Goal: Task Accomplishment & Management: Use online tool/utility

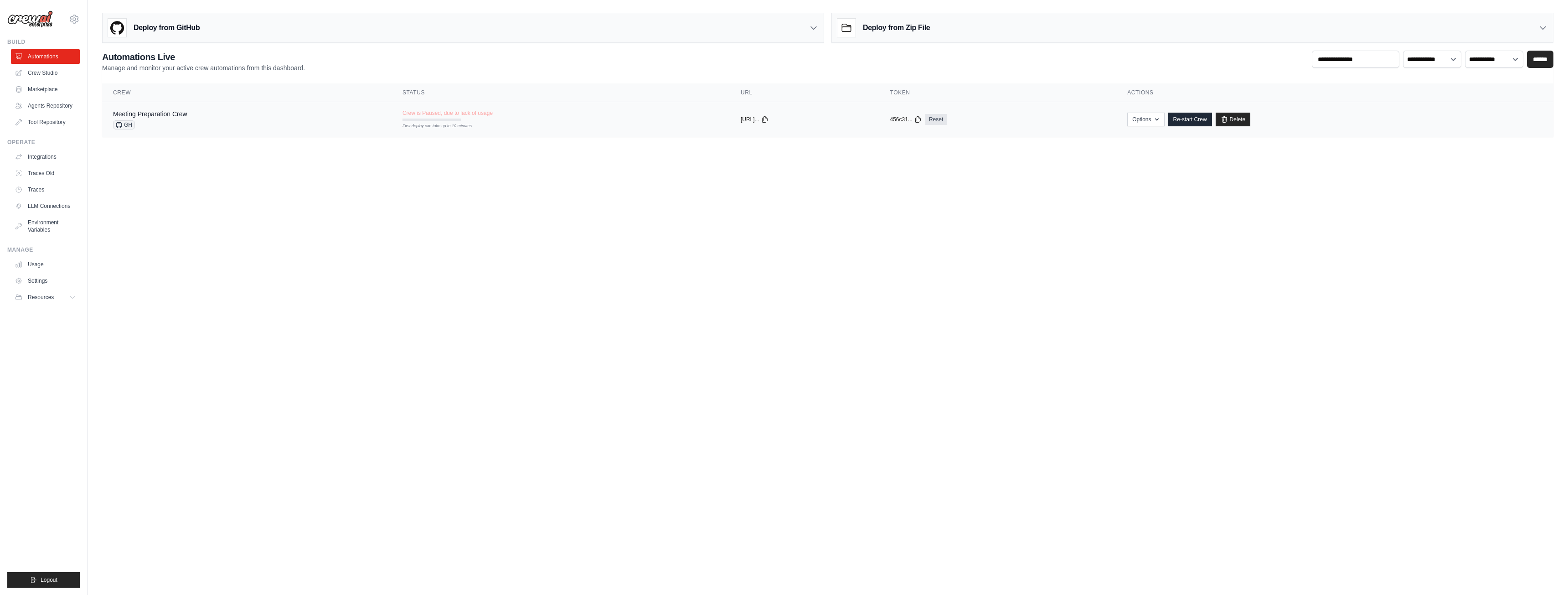
click at [127, 125] on span "GH" at bounding box center [124, 125] width 22 height 9
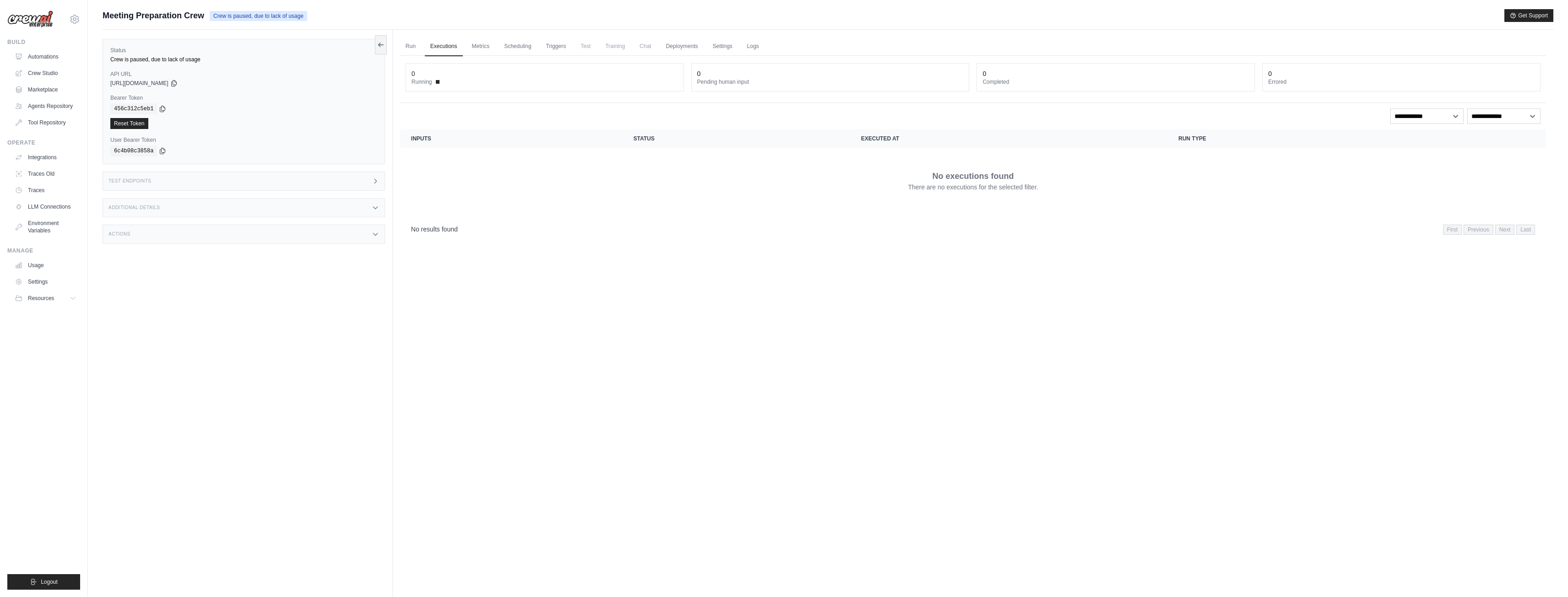
click at [203, 84] on div "[URL][DOMAIN_NAME]" at bounding box center [244, 83] width 267 height 8
click at [178, 82] on icon at bounding box center [174, 83] width 8 height 8
click at [231, 116] on div "copied 456c312c5eb1 Reset Token" at bounding box center [244, 116] width 267 height 26
click at [215, 175] on div "Test Endpoints" at bounding box center [243, 181] width 283 height 19
click at [272, 210] on div "Additional Details" at bounding box center [243, 208] width 283 height 19
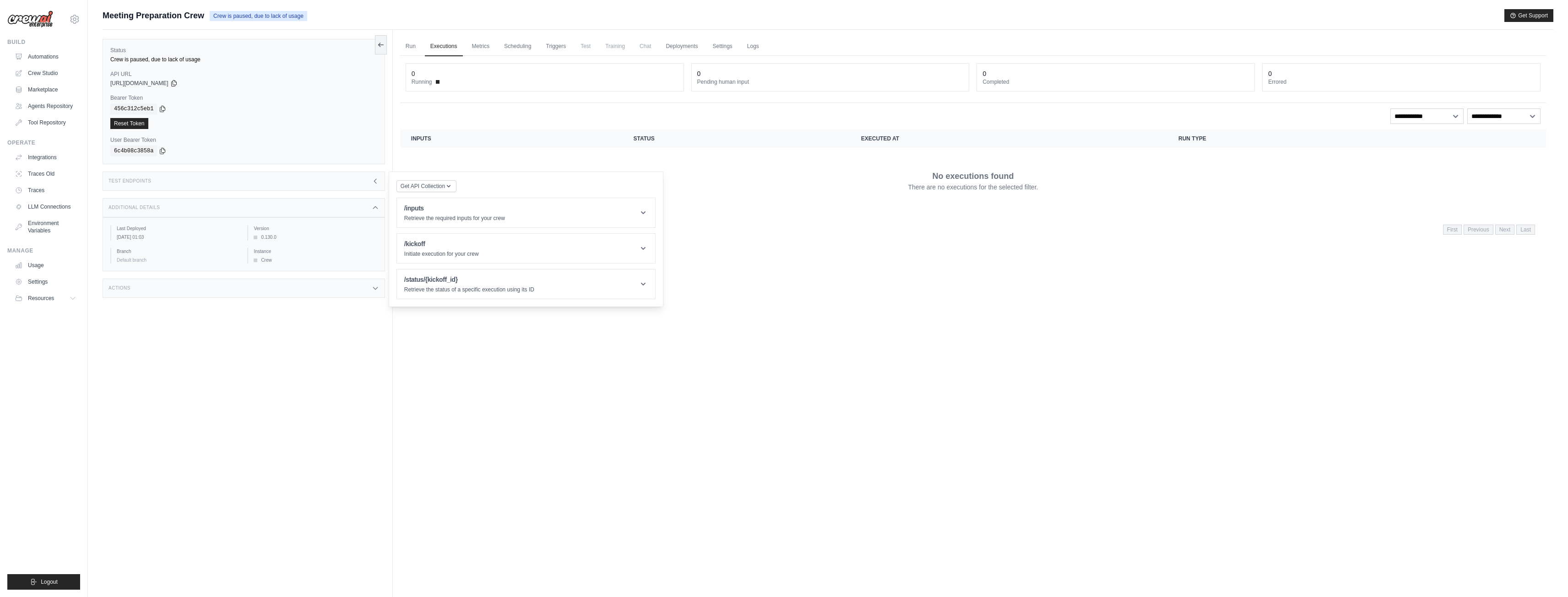
click at [265, 286] on div "Actions" at bounding box center [243, 288] width 283 height 19
click at [206, 407] on div "Status Crew is paused, due to lack of usage API URL copied [URL][DOMAIN_NAME] B…" at bounding box center [247, 328] width 290 height 597
click at [312, 423] on div "Status Crew is paused, due to lack of usage API URL copied [URL][DOMAIN_NAME] B…" at bounding box center [247, 328] width 290 height 597
click at [482, 44] on link "Metrics" at bounding box center [481, 47] width 29 height 19
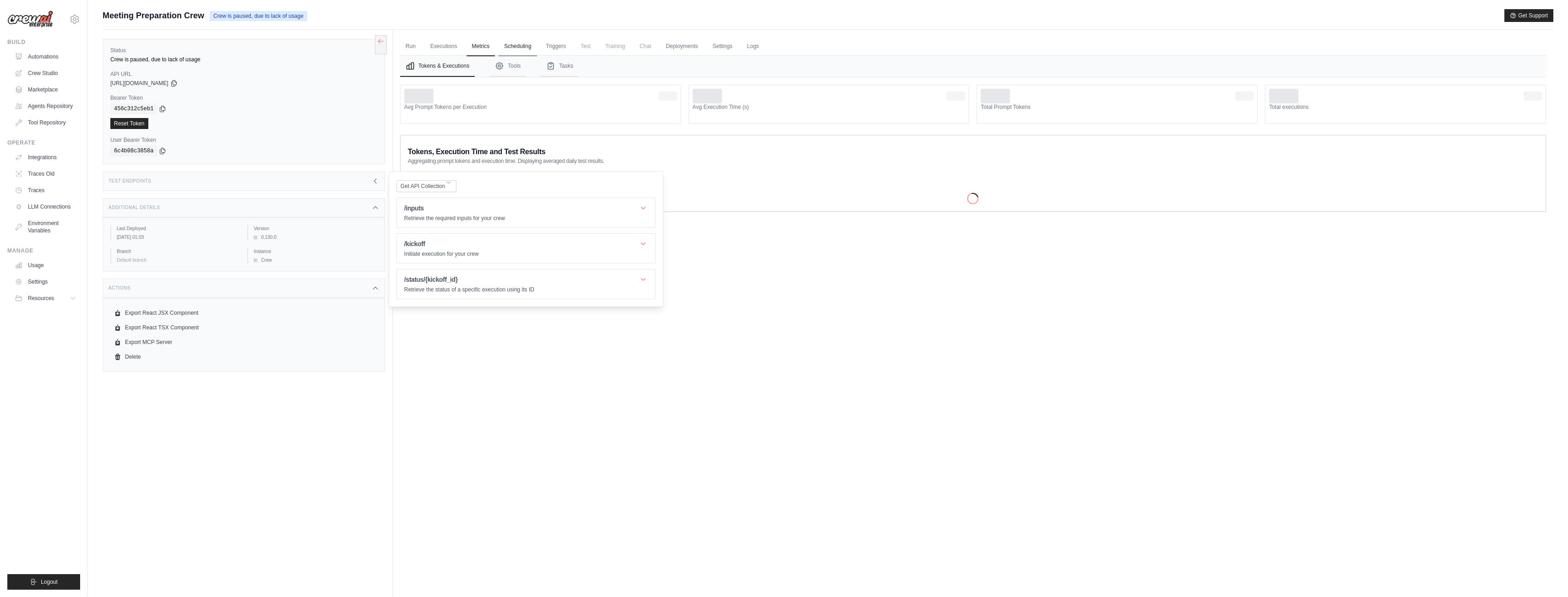
click at [520, 44] on link "Scheduling" at bounding box center [518, 47] width 38 height 19
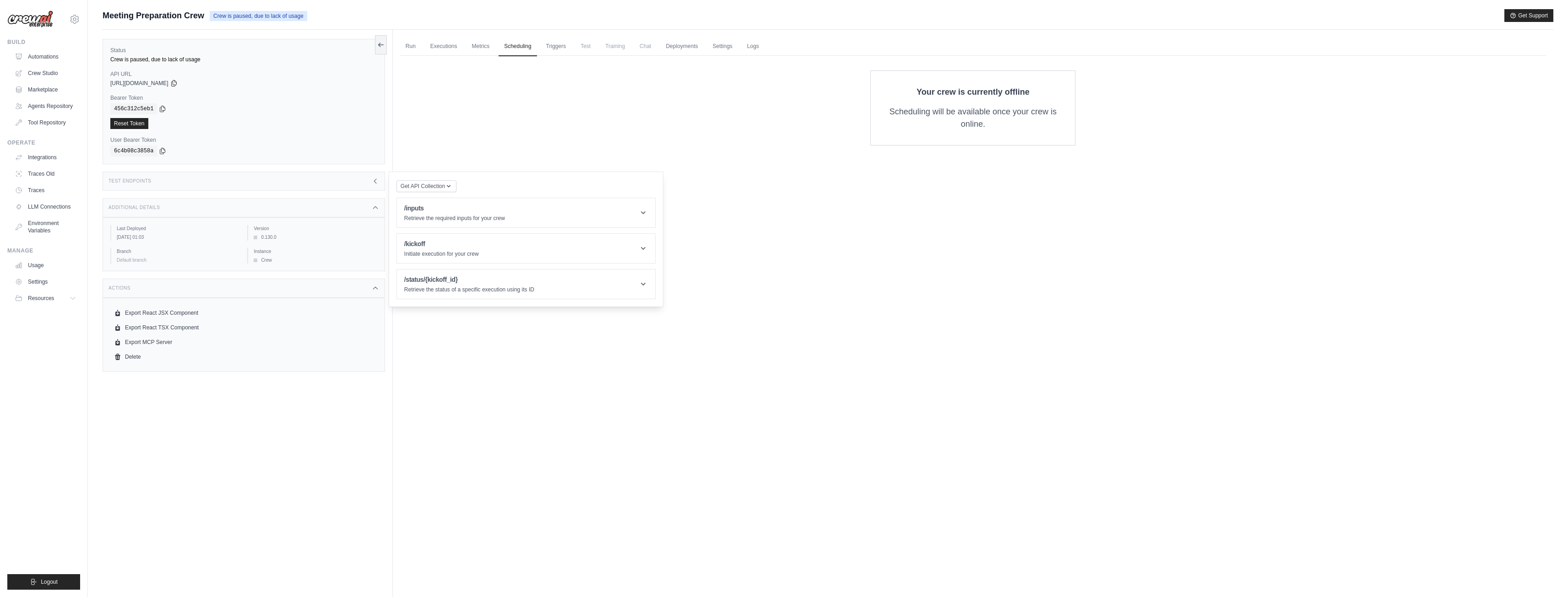
click at [628, 118] on div "Your crew is currently offline Scheduling will be available once your crew is o…" at bounding box center [973, 108] width 1117 height 75
click at [346, 177] on div "Test Endpoints" at bounding box center [243, 181] width 283 height 19
click at [567, 54] on link "Triggers" at bounding box center [556, 47] width 31 height 19
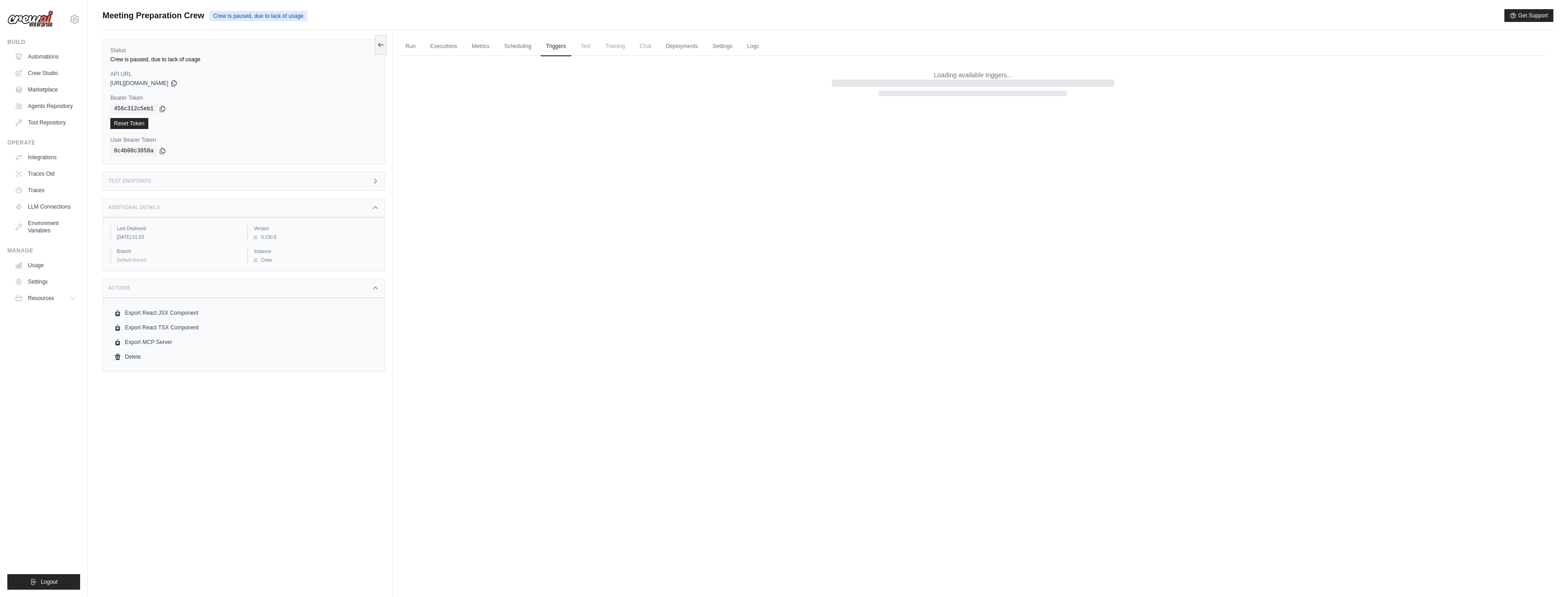
click at [587, 52] on span "Test" at bounding box center [585, 46] width 21 height 18
click at [622, 51] on span "Training" at bounding box center [615, 46] width 31 height 18
click at [654, 49] on span "Chat" at bounding box center [645, 46] width 22 height 18
click at [680, 47] on link "Deployments" at bounding box center [682, 47] width 43 height 19
click at [721, 45] on link "Settings" at bounding box center [722, 47] width 31 height 19
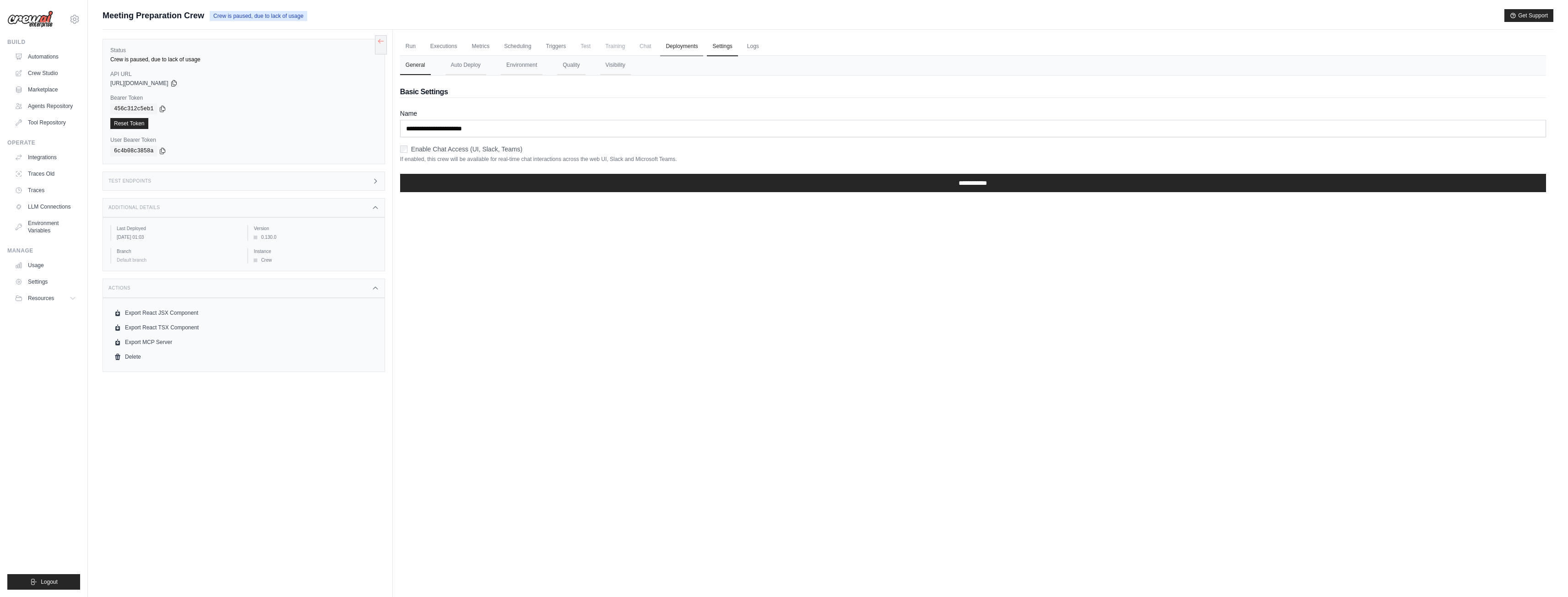
click at [675, 47] on link "Deployments" at bounding box center [682, 47] width 43 height 19
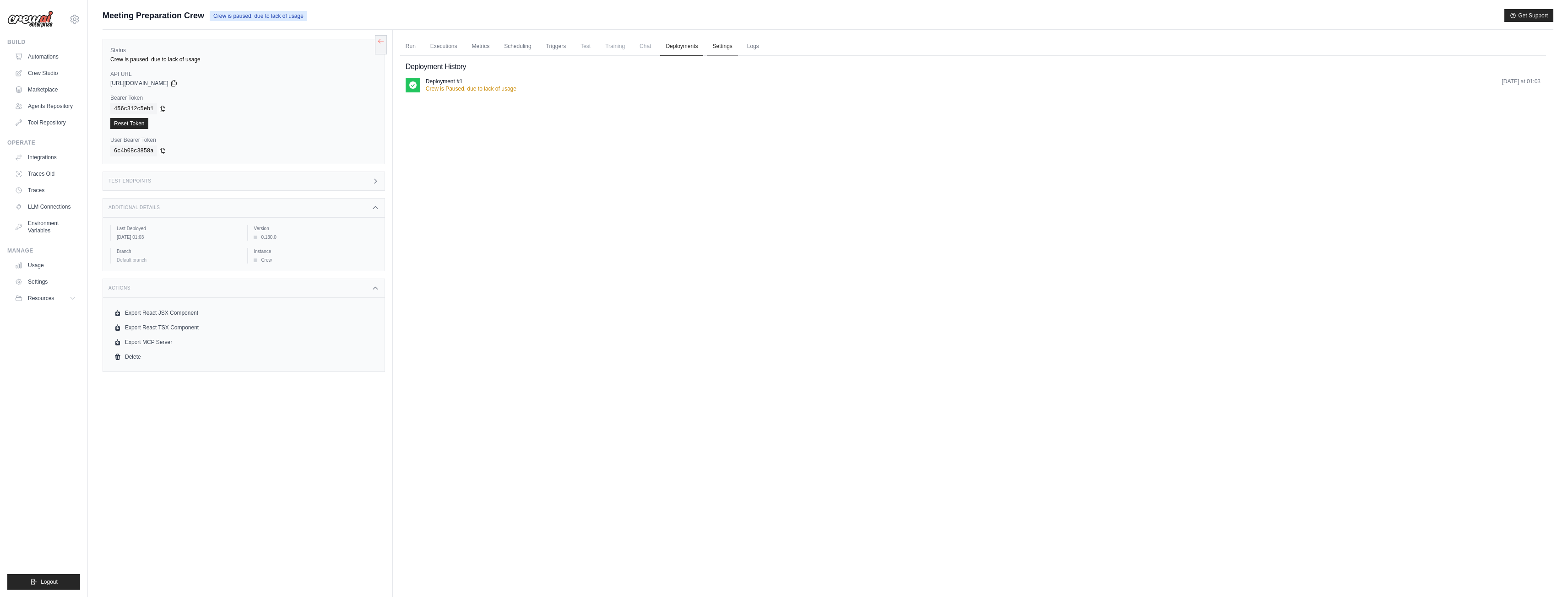
click at [722, 45] on link "Settings" at bounding box center [722, 47] width 31 height 19
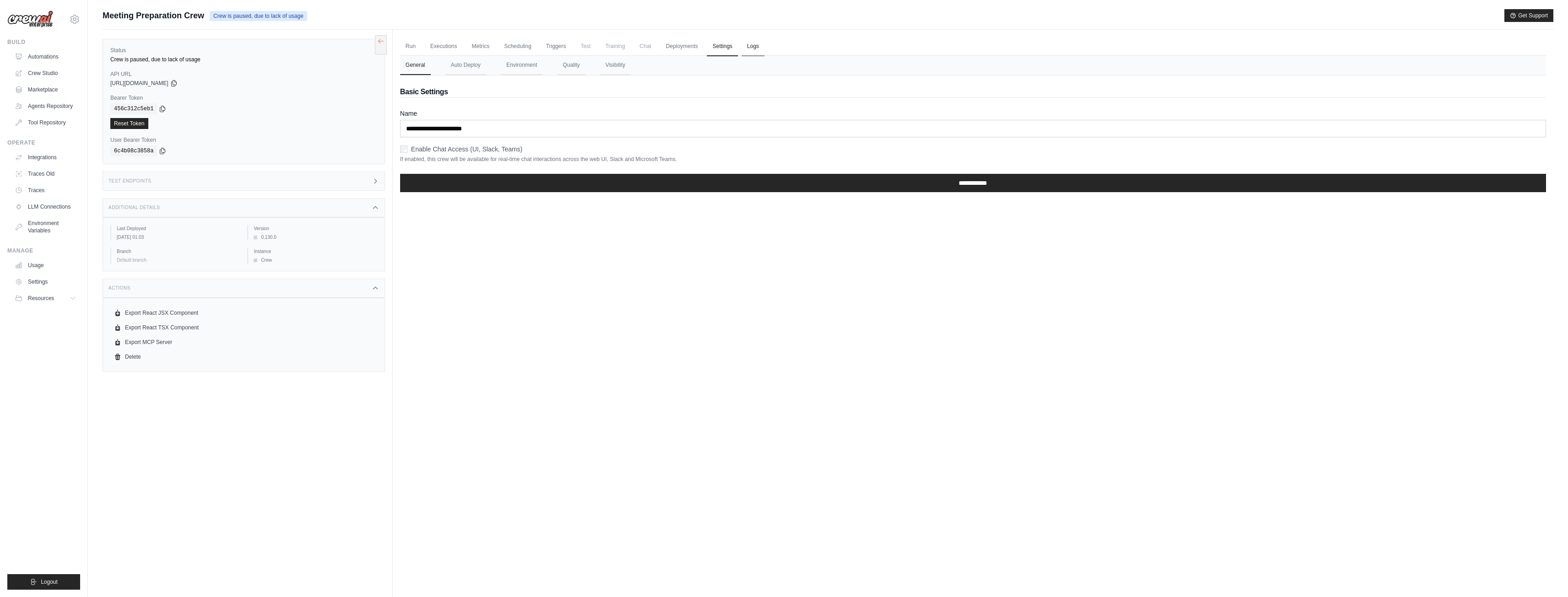
click at [759, 49] on link "Logs" at bounding box center [753, 47] width 23 height 19
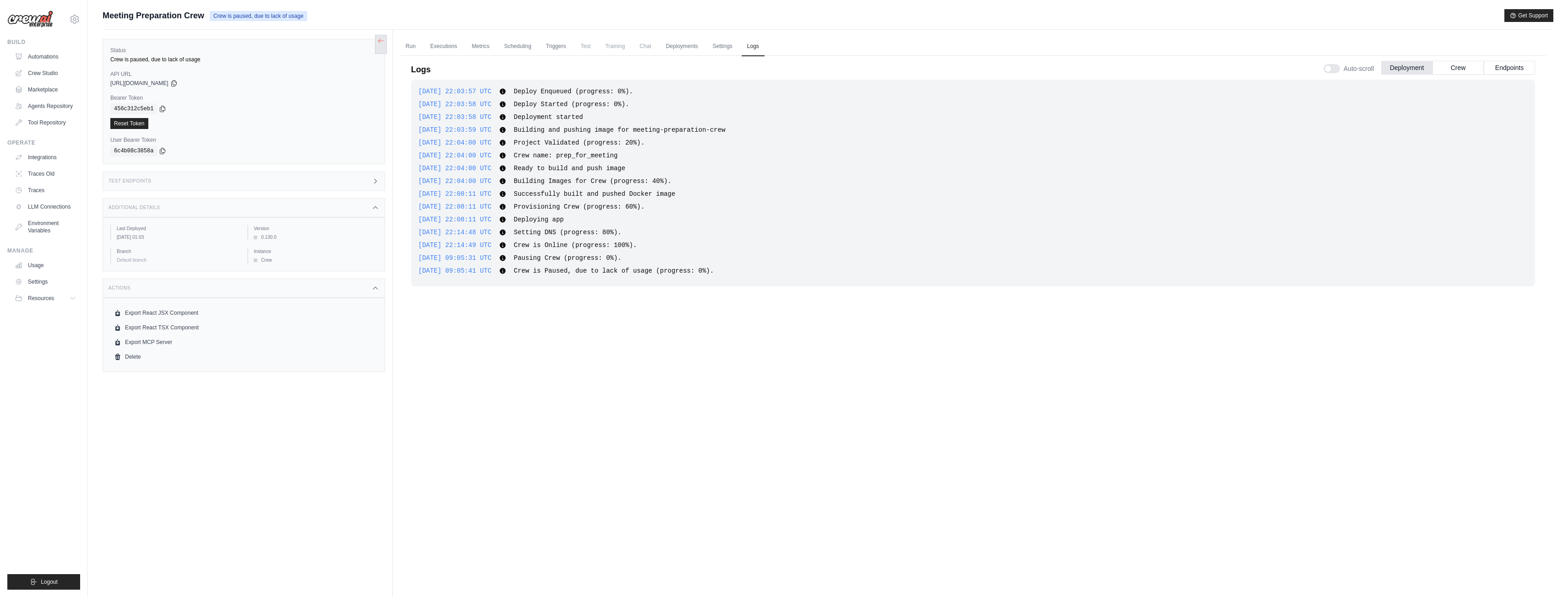
click at [381, 40] on button at bounding box center [381, 44] width 12 height 19
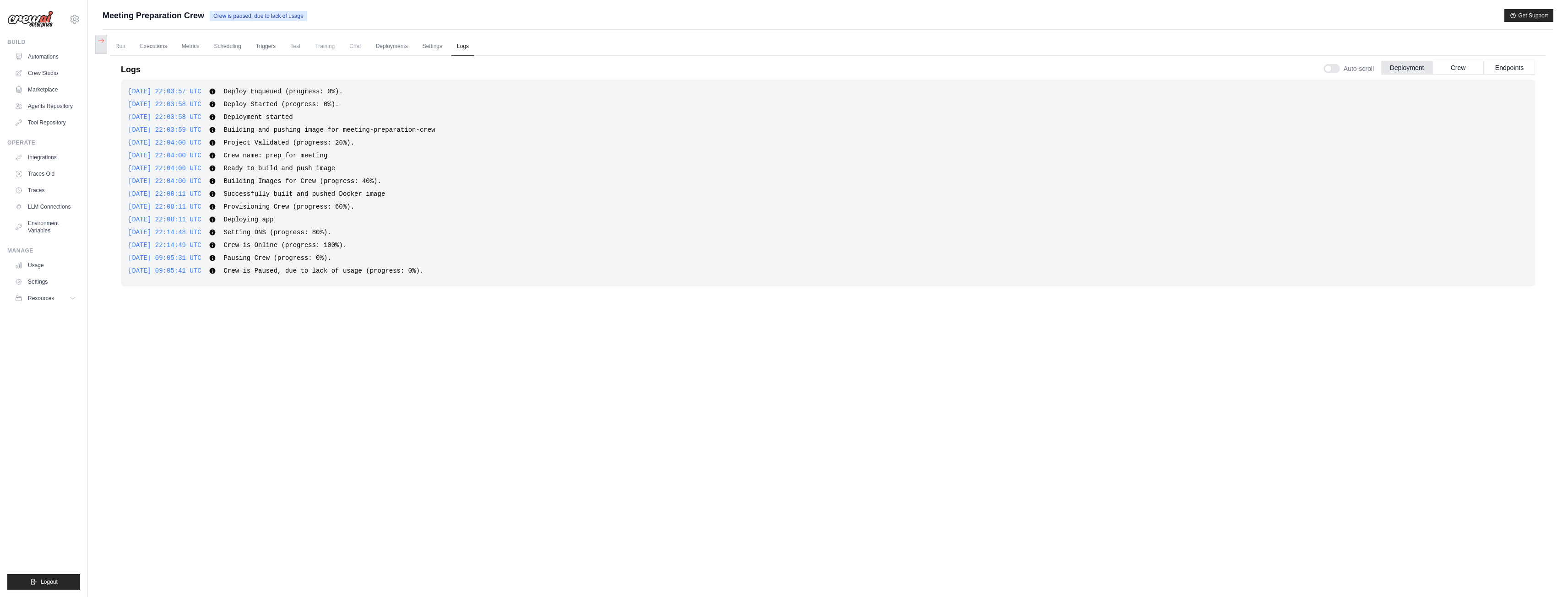
click at [100, 45] on button at bounding box center [101, 44] width 12 height 19
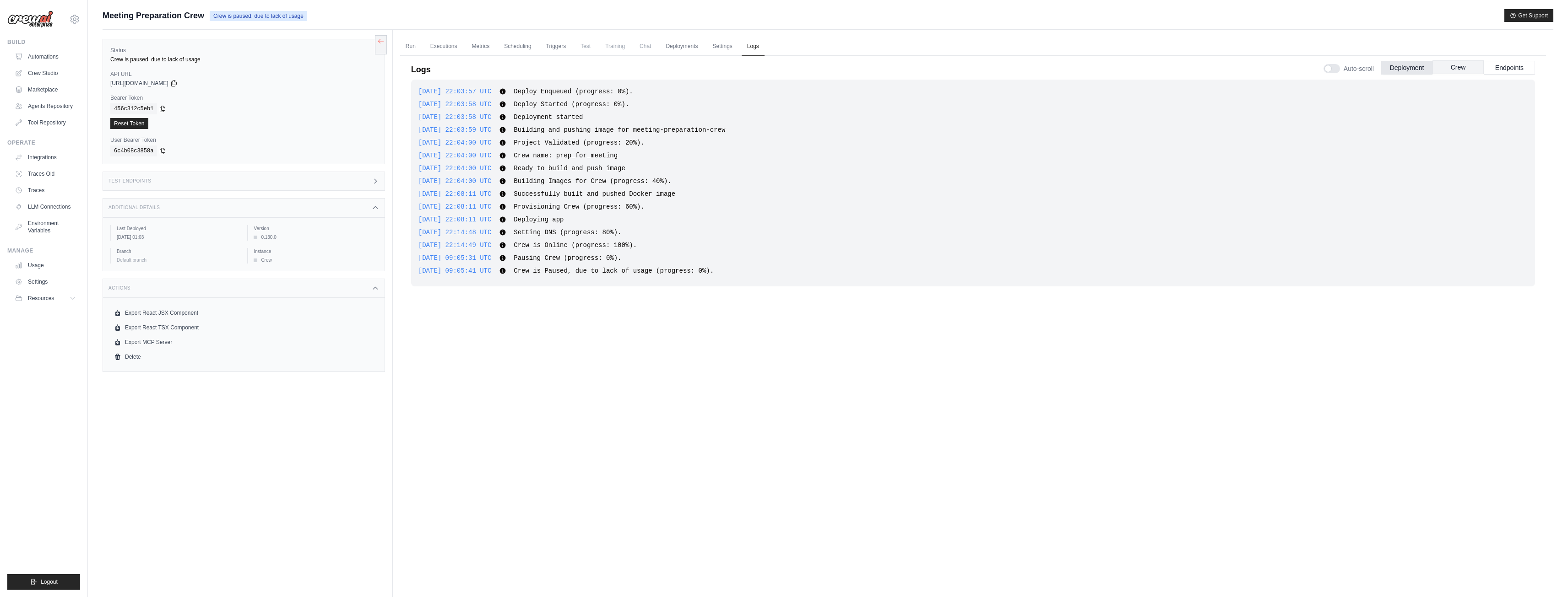
click at [1464, 67] on button "Crew" at bounding box center [1458, 68] width 51 height 14
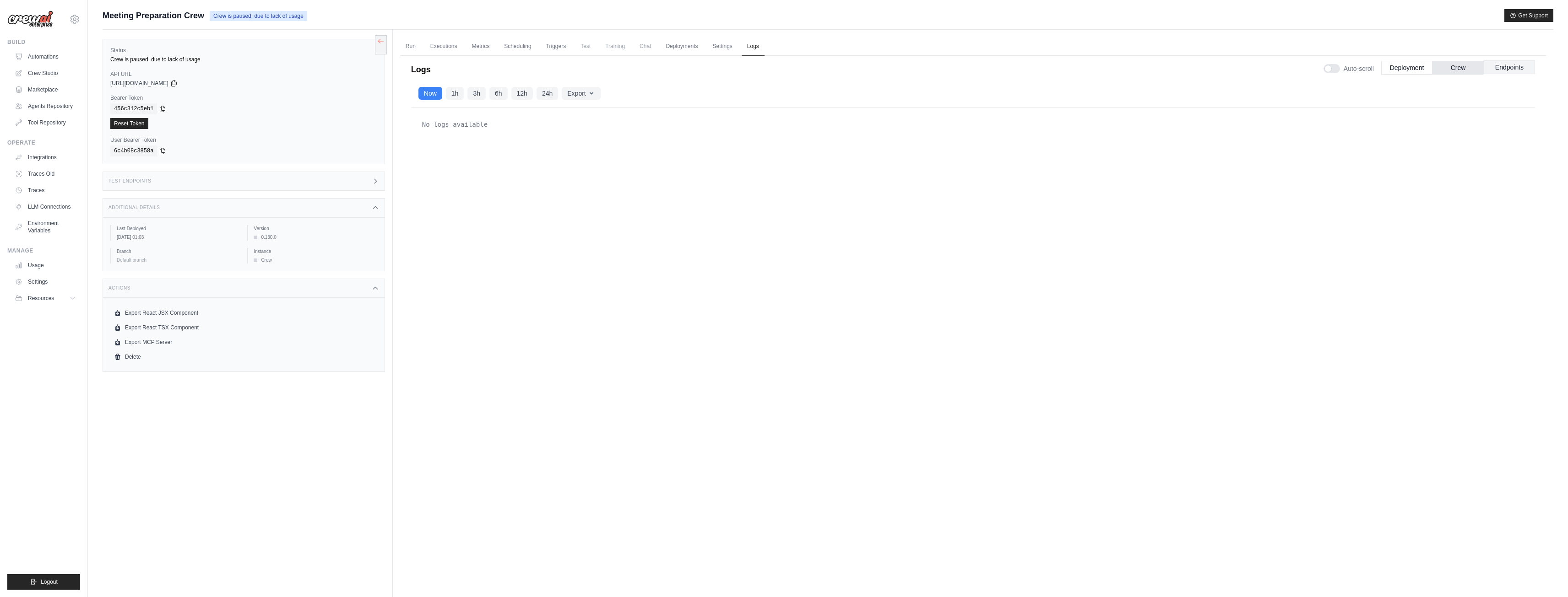
click at [1504, 68] on button "Endpoints" at bounding box center [1509, 68] width 51 height 14
click at [711, 40] on link "Settings" at bounding box center [722, 47] width 31 height 19
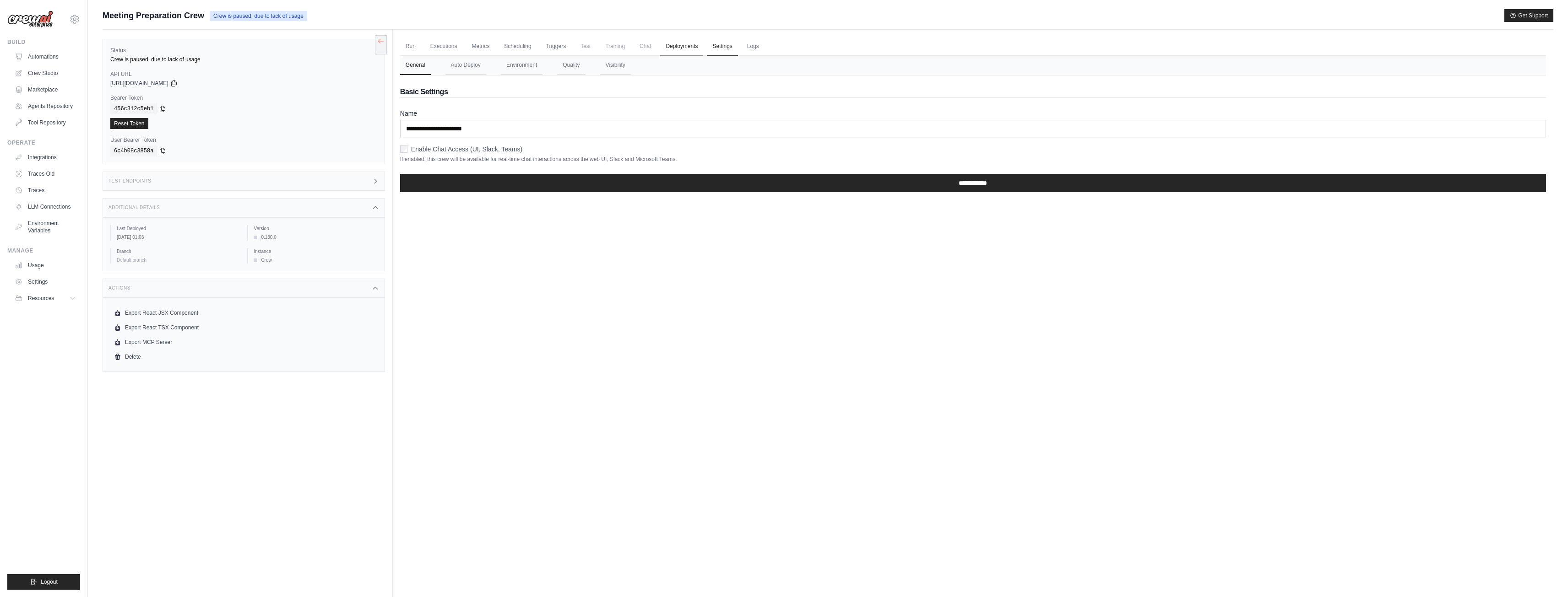
click at [678, 47] on link "Deployments" at bounding box center [682, 47] width 43 height 19
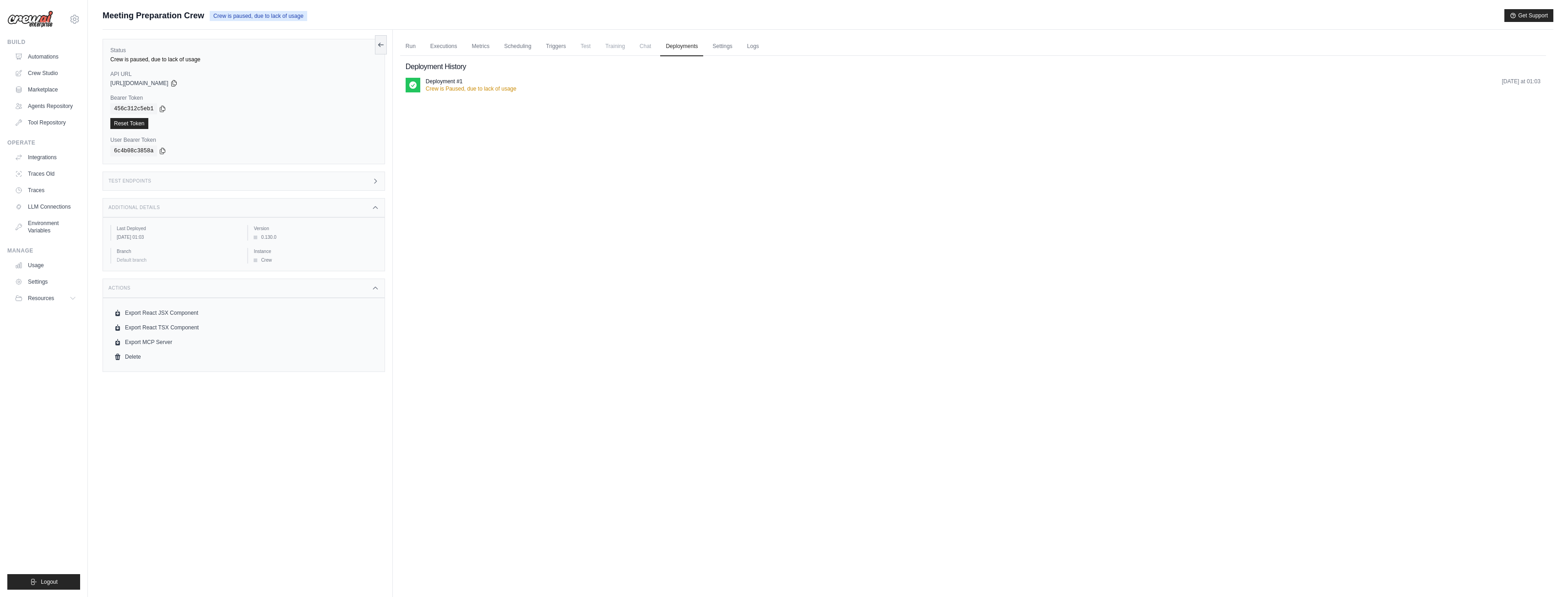
click at [623, 51] on span "Training" at bounding box center [615, 46] width 31 height 18
click at [561, 54] on link "Triggers" at bounding box center [556, 47] width 31 height 19
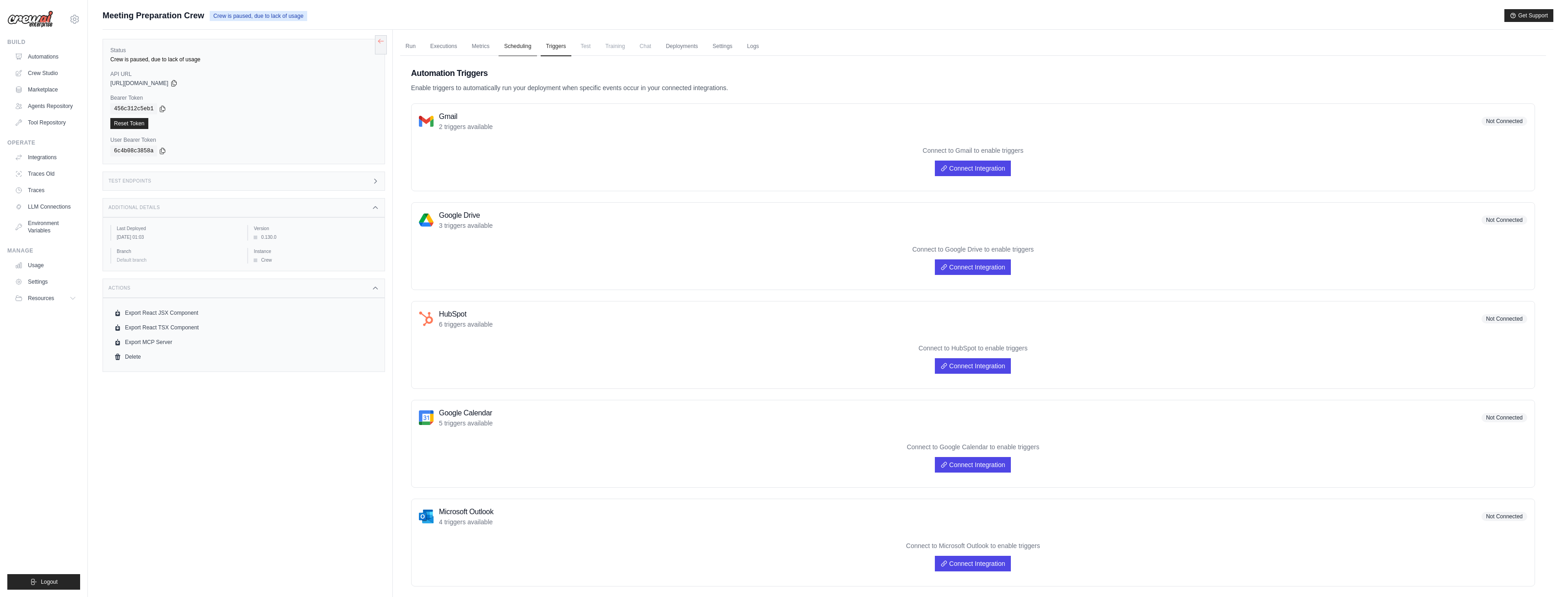
click at [513, 45] on link "Scheduling" at bounding box center [518, 47] width 38 height 19
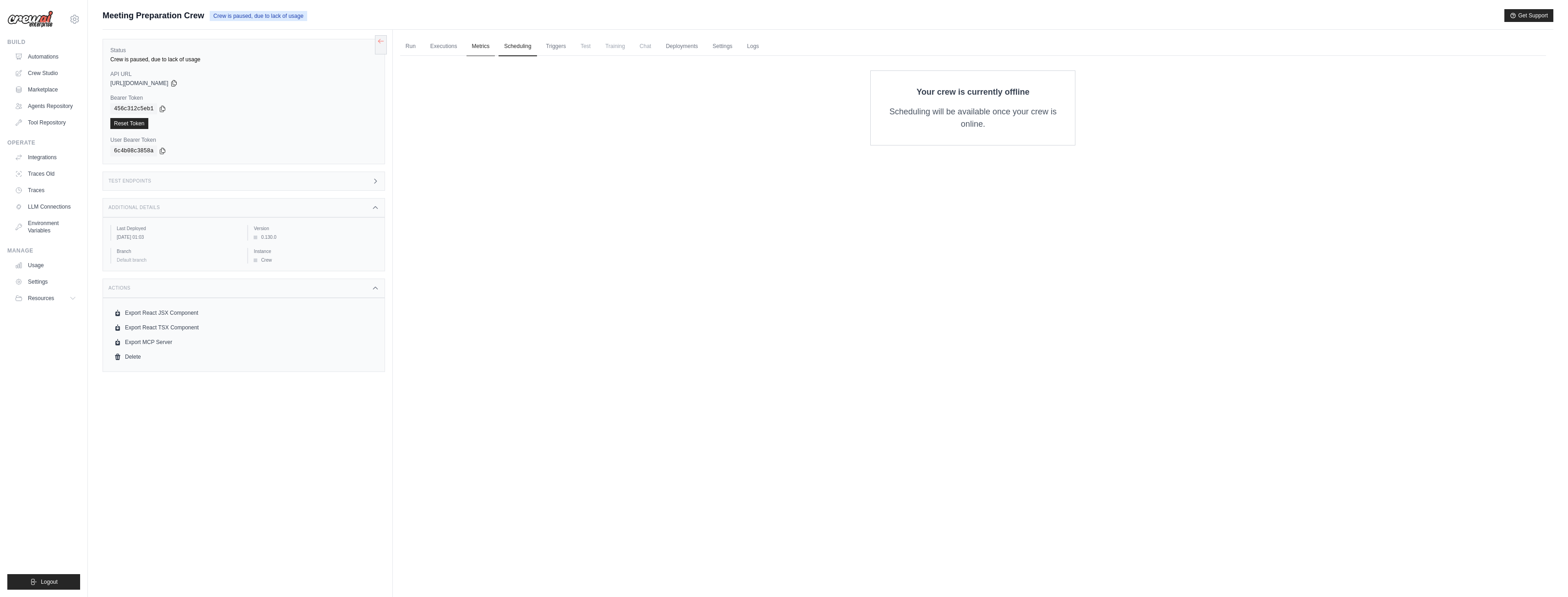
click at [486, 44] on link "Metrics" at bounding box center [481, 47] width 29 height 19
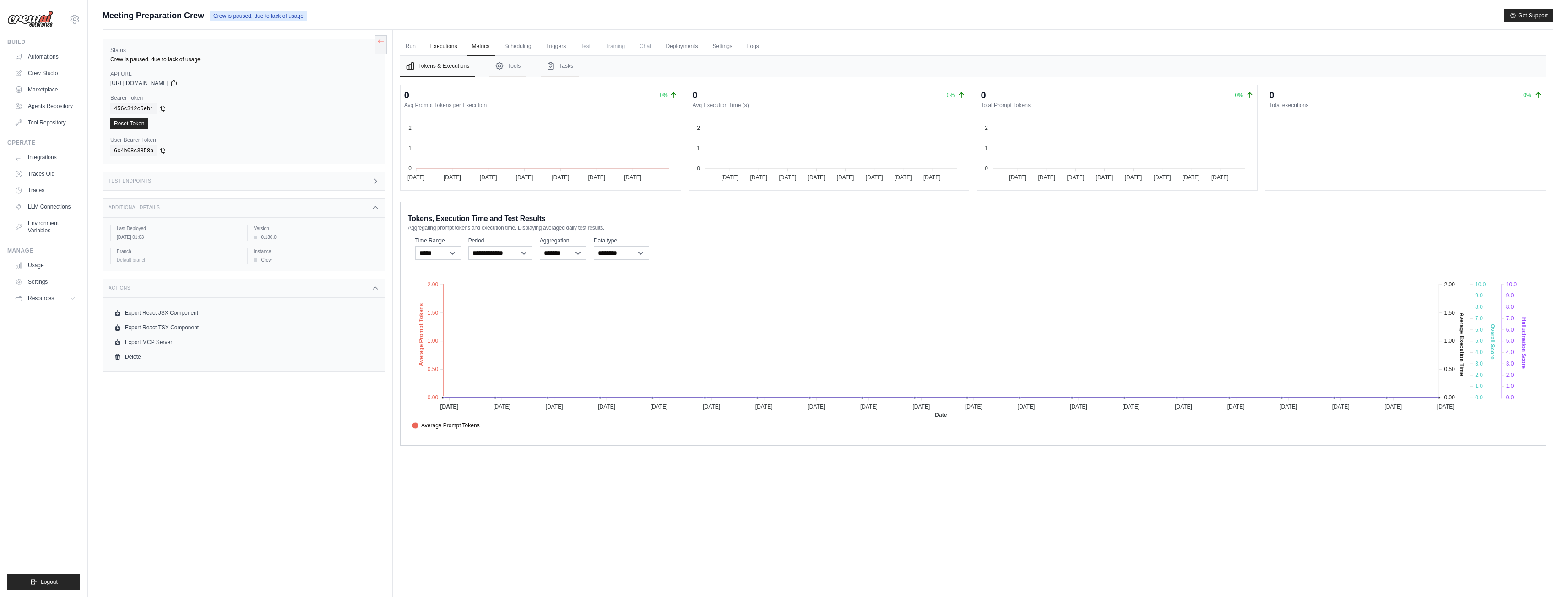
click at [446, 47] on link "Executions" at bounding box center [444, 47] width 38 height 19
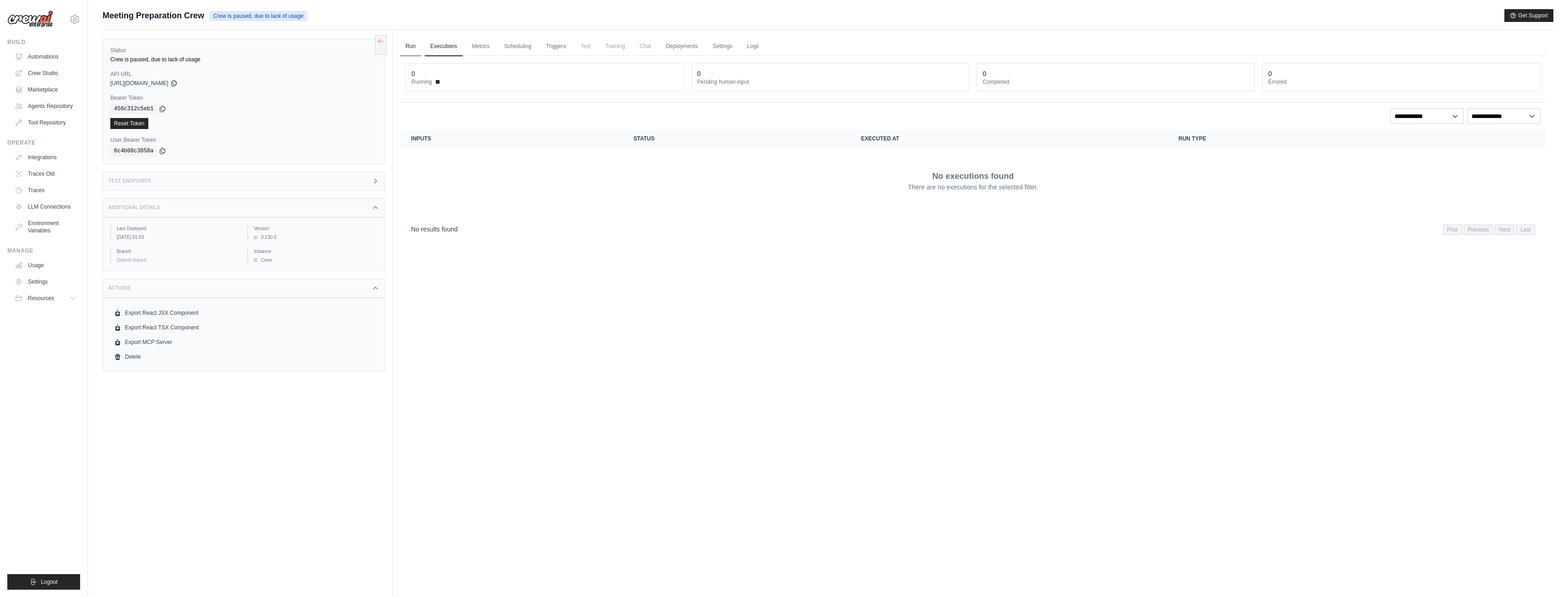
click at [408, 47] on link "Run" at bounding box center [410, 47] width 21 height 19
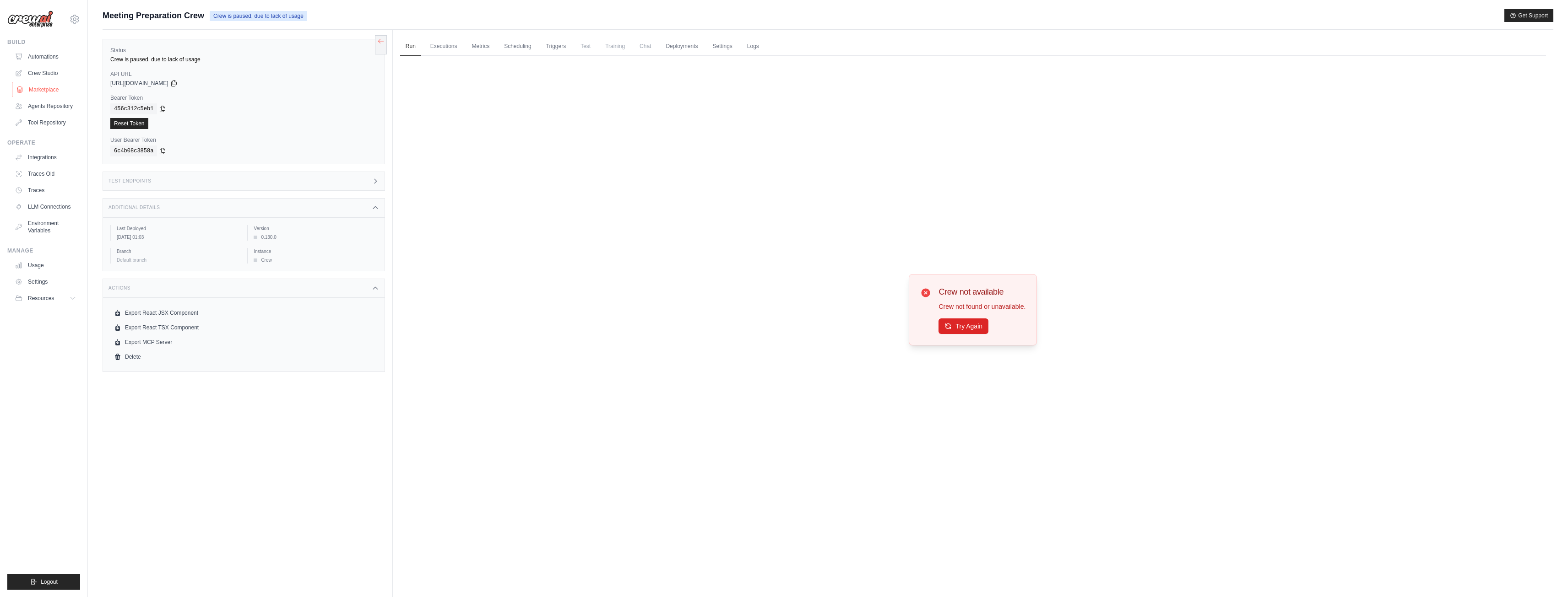
click at [51, 90] on link "Marketplace" at bounding box center [46, 89] width 69 height 15
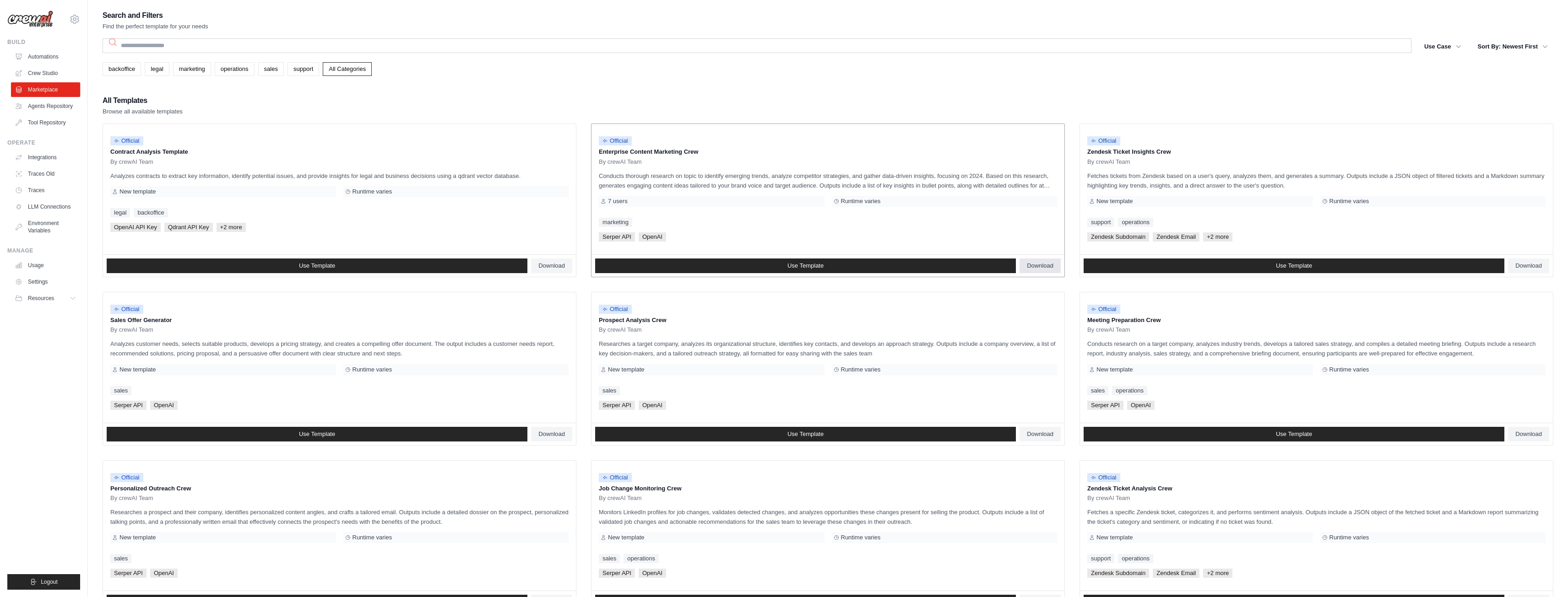
click at [1039, 262] on span "Download" at bounding box center [1040, 266] width 27 height 8
